Goal: Information Seeking & Learning: Compare options

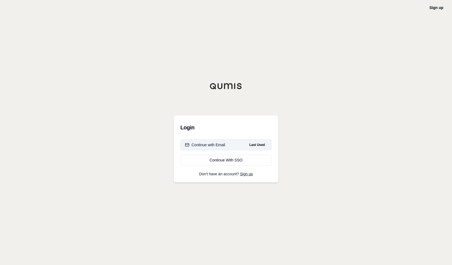
click at [259, 145] on span "Last Used" at bounding box center [257, 145] width 20 height 7
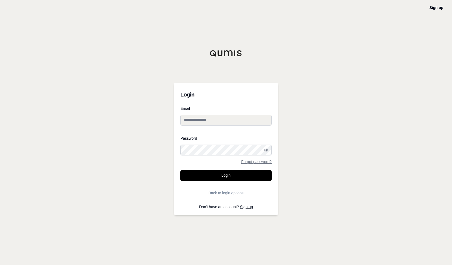
click at [211, 122] on input "Email" at bounding box center [225, 120] width 91 height 11
type input "**********"
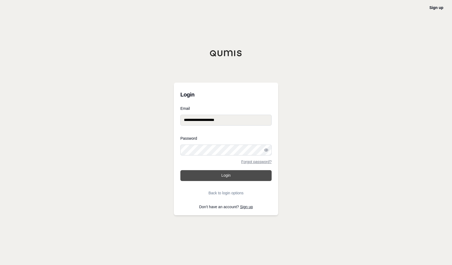
click at [203, 174] on button "Login" at bounding box center [225, 175] width 91 height 11
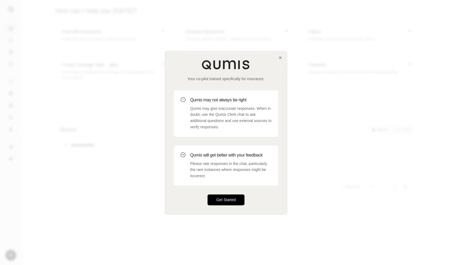
click at [228, 197] on button "Get Started" at bounding box center [226, 199] width 37 height 11
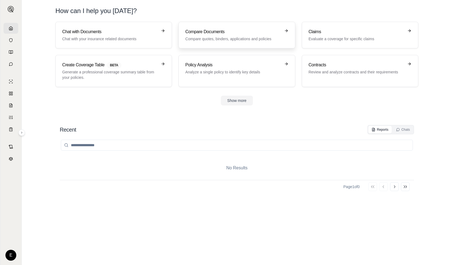
click at [217, 31] on h3 "Compare Documents" at bounding box center [232, 32] width 95 height 7
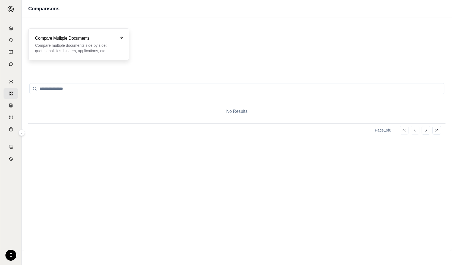
click at [88, 44] on p "Compare multiple documents side by side: quotes, policies, binders, application…" at bounding box center [75, 48] width 80 height 11
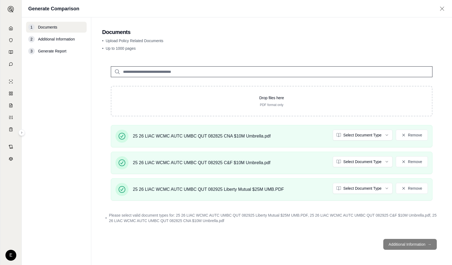
click at [413, 247] on footer "Additional Information →" at bounding box center [271, 244] width 339 height 20
click at [414, 244] on footer "Additional Information →" at bounding box center [271, 244] width 339 height 20
click at [410, 246] on footer "Additional Information →" at bounding box center [271, 244] width 339 height 20
click at [406, 243] on footer "Additional Information →" at bounding box center [271, 244] width 339 height 20
click at [405, 243] on footer "Additional Information →" at bounding box center [271, 244] width 339 height 20
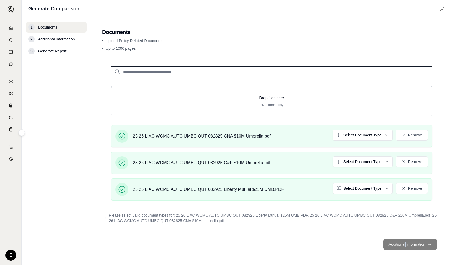
click at [405, 243] on footer "Additional Information →" at bounding box center [271, 244] width 339 height 20
click at [60, 40] on span "Additional Information" at bounding box center [56, 38] width 37 height 5
click at [387, 134] on html "E Generate Comparison 1 Documents 2 Additional Information 3 Generate Report Do…" at bounding box center [226, 132] width 452 height 265
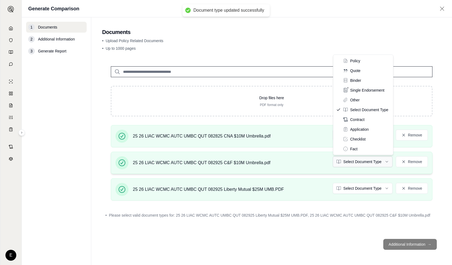
click at [386, 162] on html "Document type updated successfully E Generate Comparison 1 Documents 2 Addition…" at bounding box center [226, 132] width 452 height 265
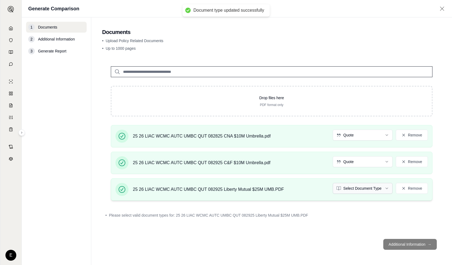
click at [389, 188] on html "Document type updated successfully E Generate Comparison 1 Documents 2 Addition…" at bounding box center [226, 132] width 452 height 265
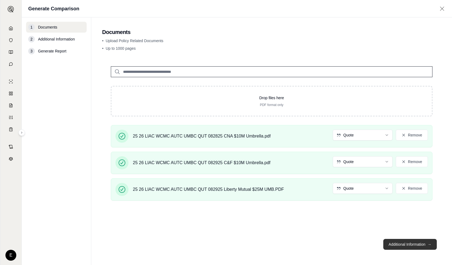
click at [416, 244] on button "Additional Information →" at bounding box center [410, 244] width 54 height 11
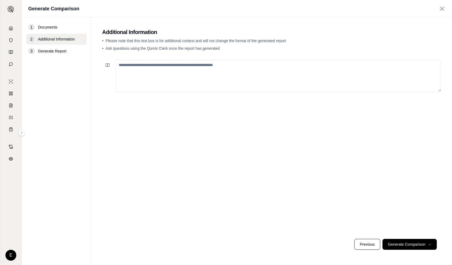
click at [144, 71] on textarea at bounding box center [278, 76] width 326 height 32
type textarea "**********"
click at [414, 241] on button "Generate Comparison →" at bounding box center [409, 244] width 54 height 11
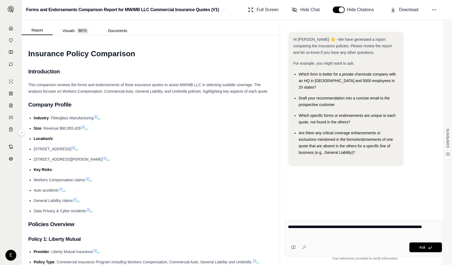
type textarea "**********"
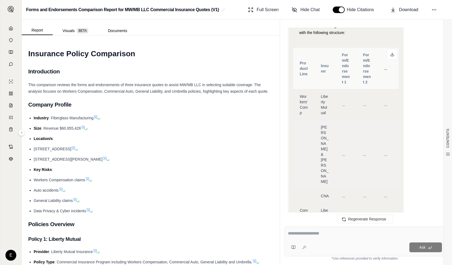
scroll to position [295, 0]
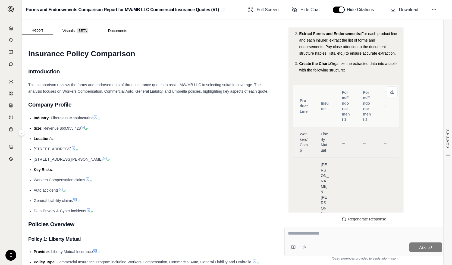
click at [345, 133] on td "..." at bounding box center [345, 142] width 21 height 31
click at [391, 90] on icon at bounding box center [392, 92] width 4 height 4
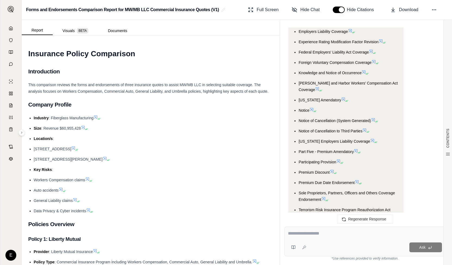
scroll to position [961, 0]
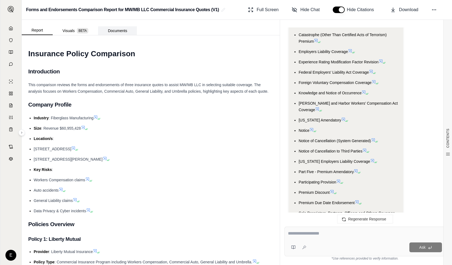
click at [120, 30] on button "Documents" at bounding box center [117, 30] width 39 height 9
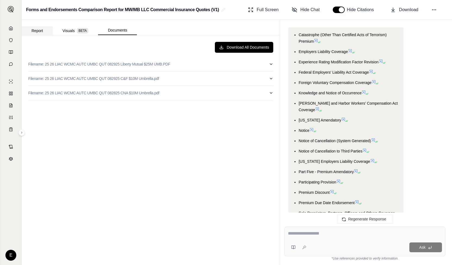
click at [33, 32] on button "Report" at bounding box center [37, 30] width 31 height 9
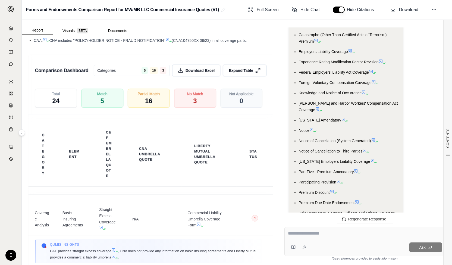
scroll to position [1444, 0]
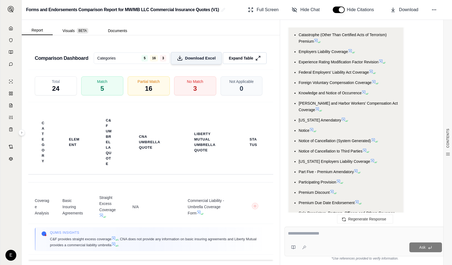
click at [196, 61] on span "Download Excel" at bounding box center [200, 58] width 31 height 6
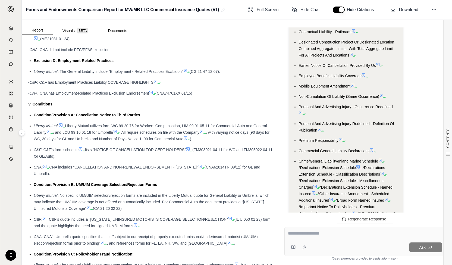
scroll to position [2115, 0]
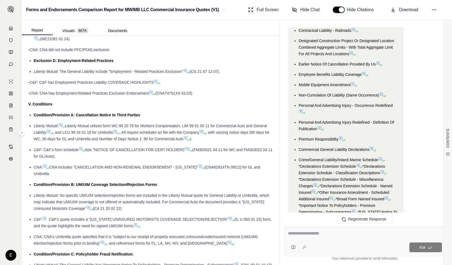
click at [313, 236] on textarea at bounding box center [365, 233] width 154 height 7
drag, startPoint x: 335, startPoint y: 234, endPoint x: 340, endPoint y: 234, distance: 4.9
click at [335, 234] on textarea "**********" at bounding box center [365, 233] width 154 height 7
type textarea "**********"
click at [426, 248] on button "Ask" at bounding box center [425, 247] width 33 height 10
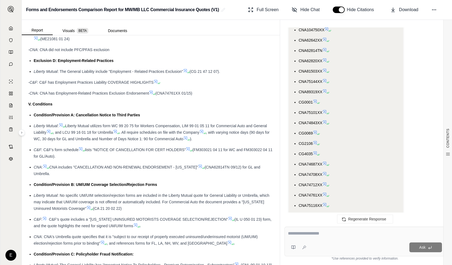
scroll to position [3883, 0]
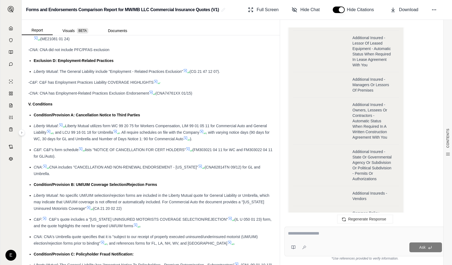
scroll to position [4284, 0]
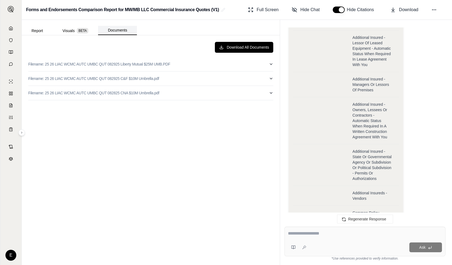
click at [118, 31] on button "Documents" at bounding box center [117, 30] width 39 height 9
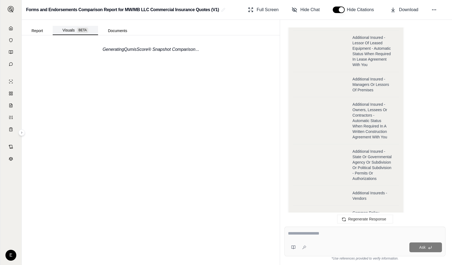
click at [66, 31] on button "Visuals BETA" at bounding box center [75, 30] width 45 height 9
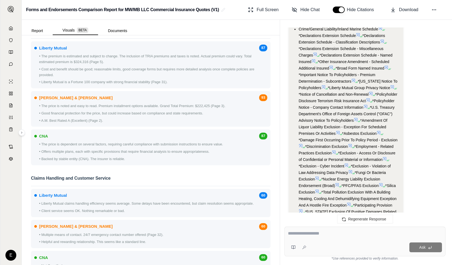
scroll to position [3263, 0]
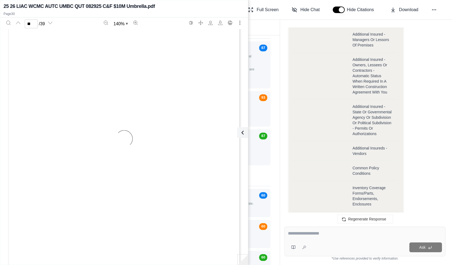
scroll to position [8657, 0]
type input "**"
click at [243, 132] on icon at bounding box center [241, 132] width 7 height 7
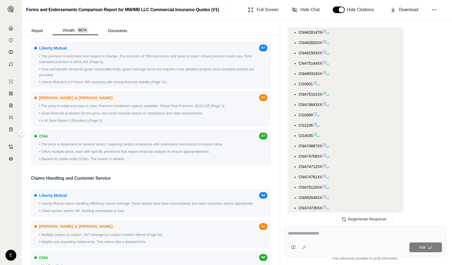
scroll to position [3928, 0]
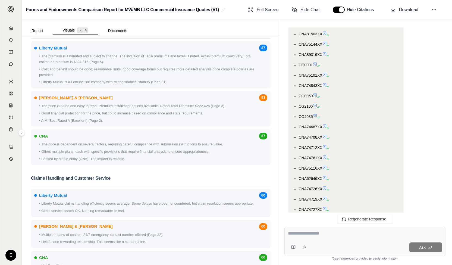
click at [354, 18] on div "Forms and Endorsements Comparison Report for MW/MB LLC Commercial Insurance Quo…" at bounding box center [237, 10] width 430 height 20
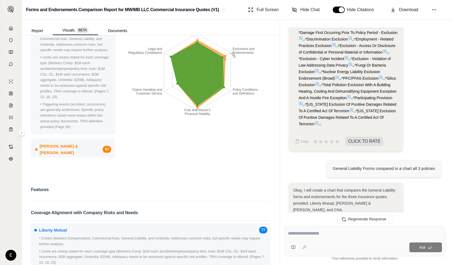
scroll to position [0, 0]
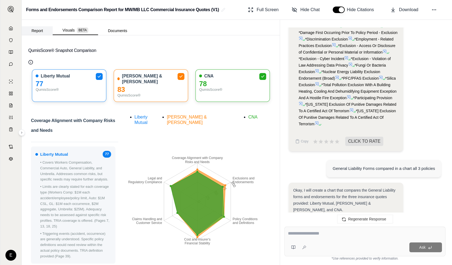
click at [39, 30] on button "Report" at bounding box center [37, 30] width 31 height 9
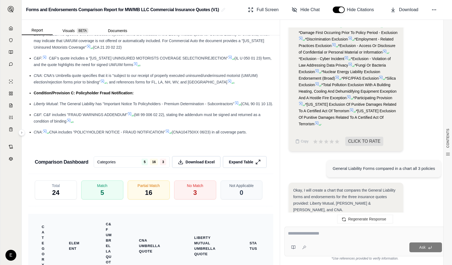
scroll to position [1471, 0]
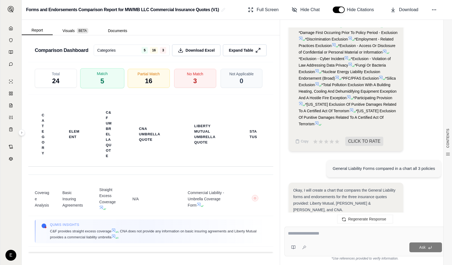
click at [100, 80] on span "5" at bounding box center [102, 80] width 4 height 9
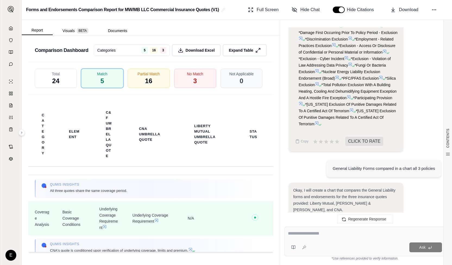
scroll to position [41, 0]
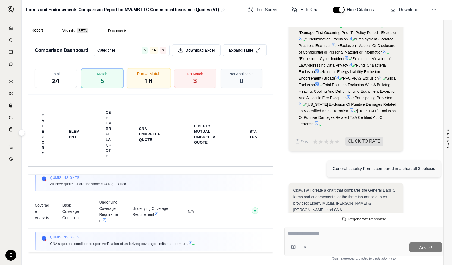
click at [147, 79] on span "16" at bounding box center [149, 80] width 8 height 9
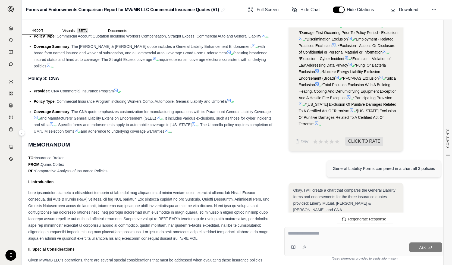
scroll to position [0, 0]
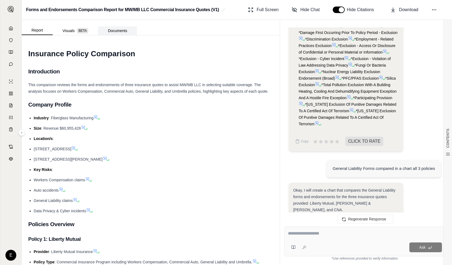
click at [120, 32] on button "Documents" at bounding box center [117, 30] width 39 height 9
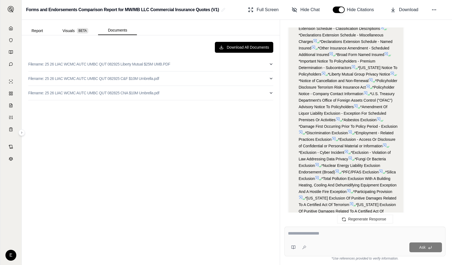
scroll to position [2254, 0]
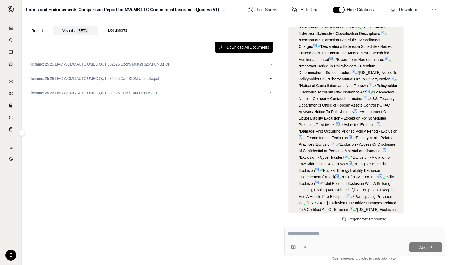
click at [71, 30] on button "Visuals BETA" at bounding box center [75, 30] width 45 height 9
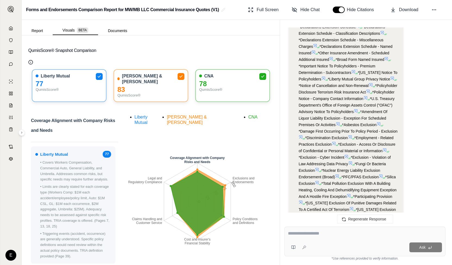
click at [207, 115] on span "Crum & Forster" at bounding box center [187, 120] width 40 height 10
click at [248, 114] on li "CNA" at bounding box center [252, 119] width 9 height 11
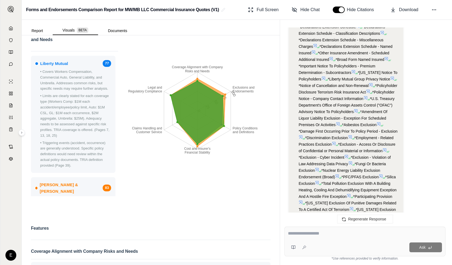
scroll to position [0, 0]
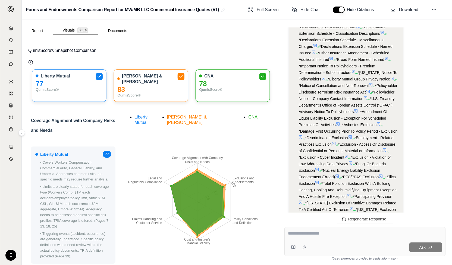
click at [304, 233] on textarea at bounding box center [365, 233] width 154 height 7
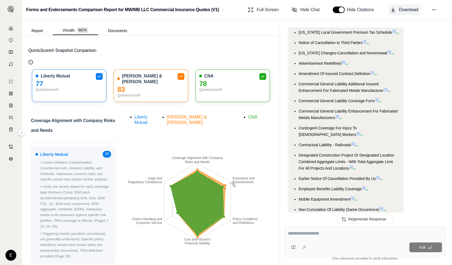
scroll to position [1976, 0]
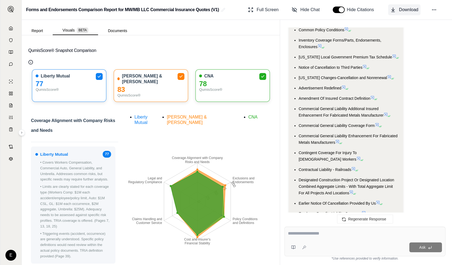
click at [399, 12] on button "Download" at bounding box center [404, 9] width 32 height 11
click at [124, 29] on button "Documents" at bounding box center [117, 30] width 39 height 9
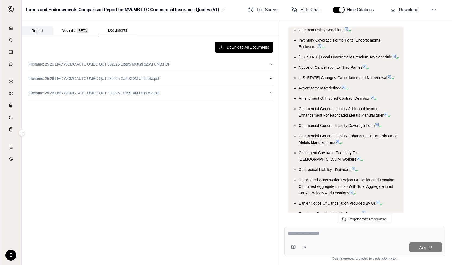
click at [36, 30] on button "Report" at bounding box center [37, 30] width 31 height 9
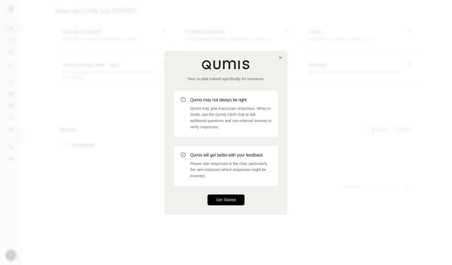
click at [223, 198] on button "Get Started" at bounding box center [226, 199] width 37 height 11
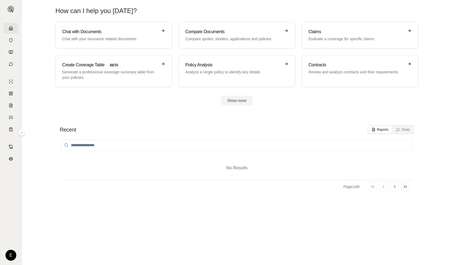
click at [21, 134] on button at bounding box center [21, 132] width 7 height 7
